Goal: Information Seeking & Learning: Learn about a topic

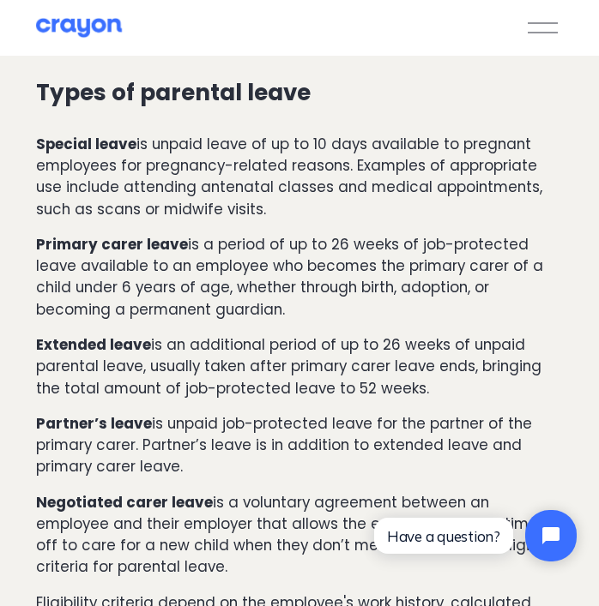
click at [331, 369] on p "Extended leave is an additional period of up to 26 weeks of unpaid parental lea…" at bounding box center [299, 366] width 527 height 65
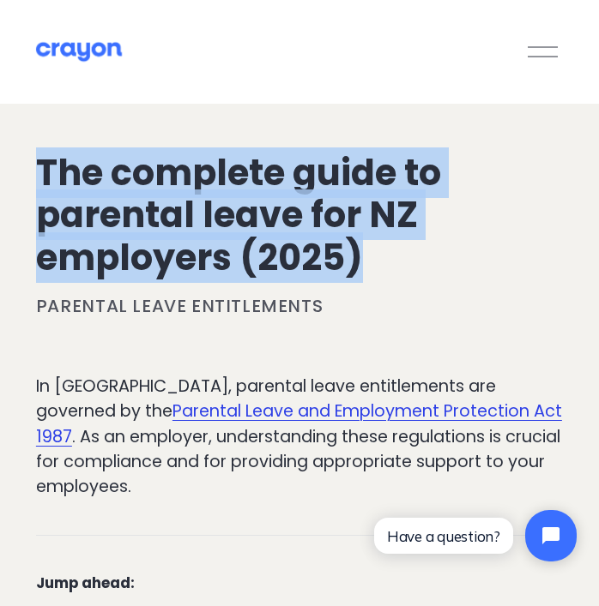
drag, startPoint x: 39, startPoint y: 165, endPoint x: 364, endPoint y: 251, distance: 336.4
click at [364, 251] on h1 "The complete guide to parental leave for NZ employers (2025)" at bounding box center [299, 216] width 527 height 128
copy h1 "The complete guide to parental leave for NZ employers (2025)"
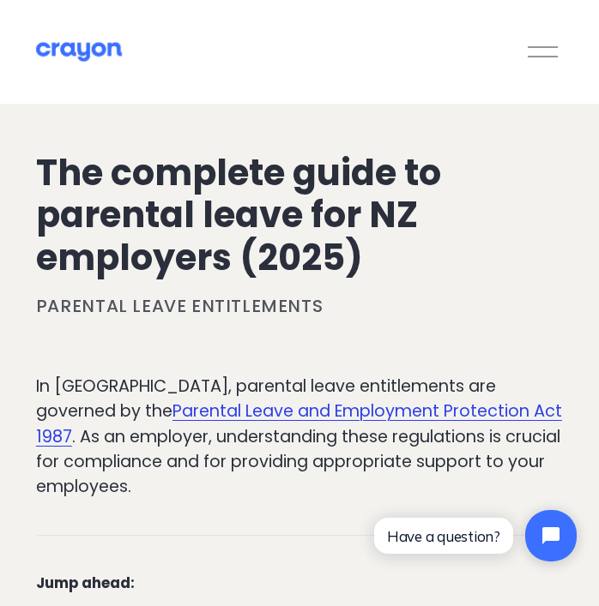
click at [278, 172] on h1 "The complete guide to parental leave for NZ employers (2025)" at bounding box center [299, 216] width 527 height 128
